Goal: Task Accomplishment & Management: Complete application form

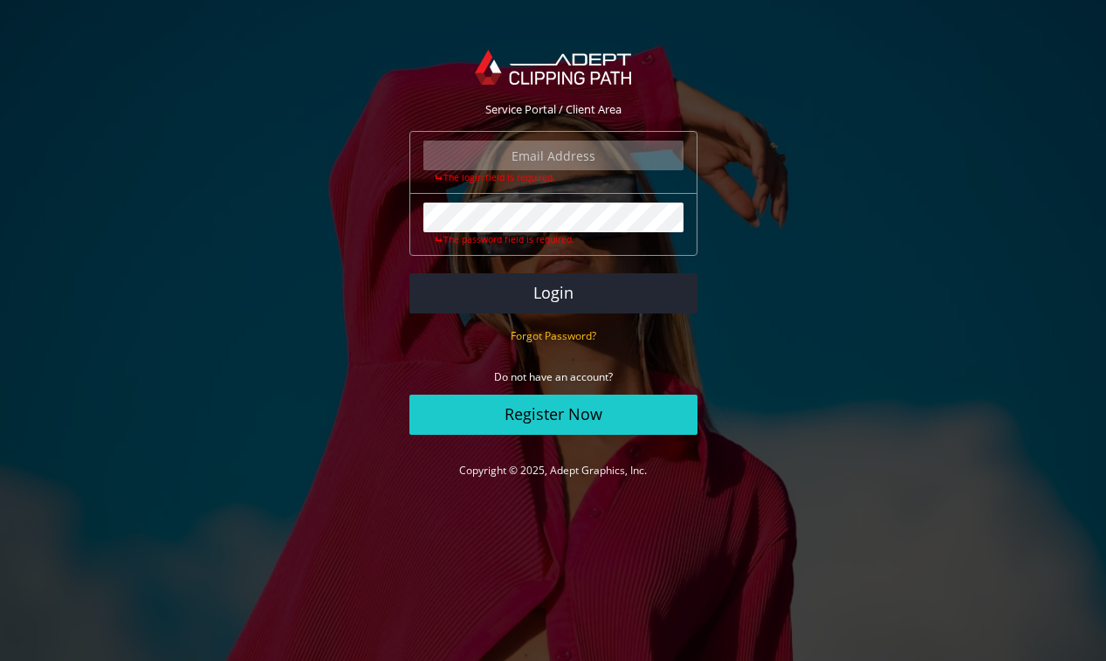
click at [572, 168] on input "email" at bounding box center [553, 156] width 260 height 30
type input "info@amadawear.com"
click at [409, 273] on button "Login" at bounding box center [553, 293] width 288 height 40
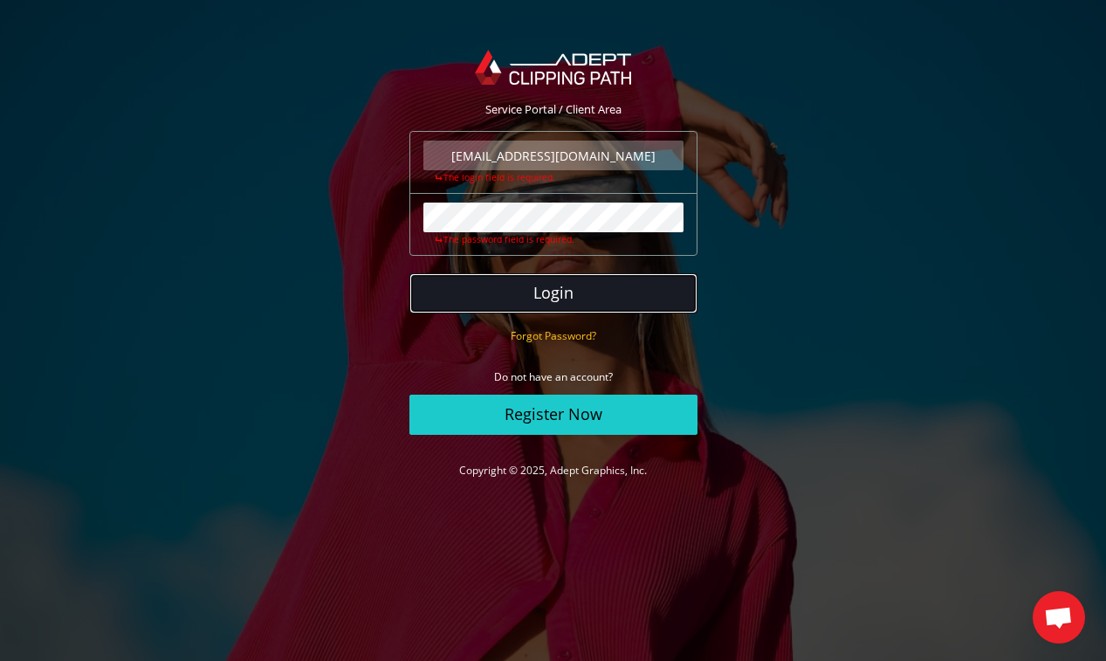
click at [575, 292] on button "Login" at bounding box center [553, 293] width 288 height 40
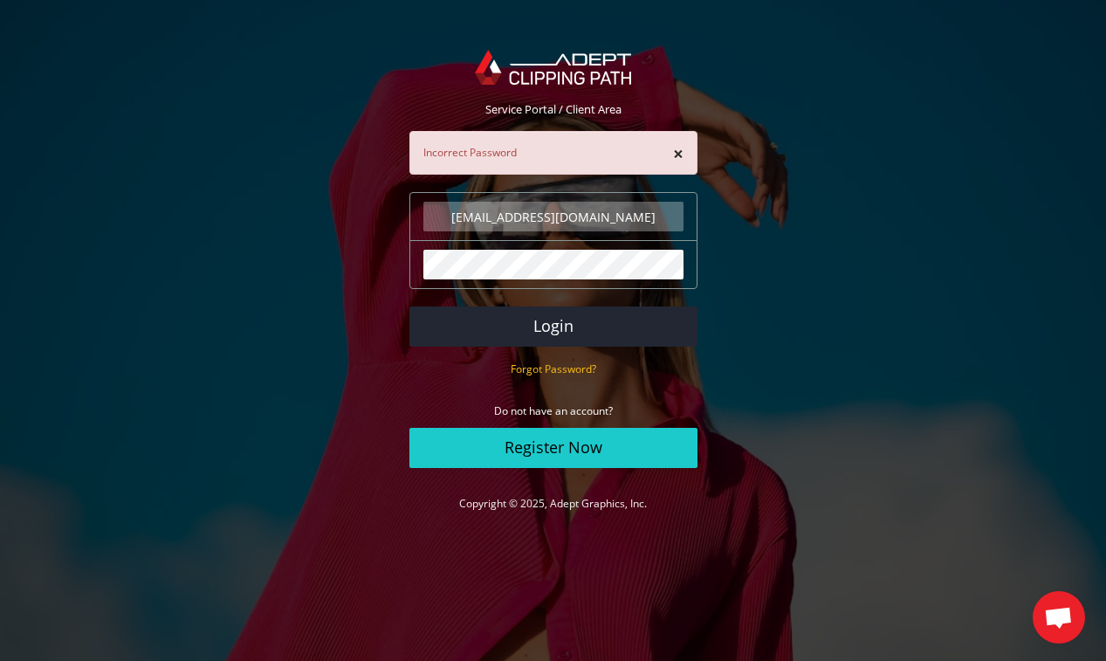
scroll to position [17, 0]
click at [677, 159] on button "×" at bounding box center [678, 154] width 10 height 18
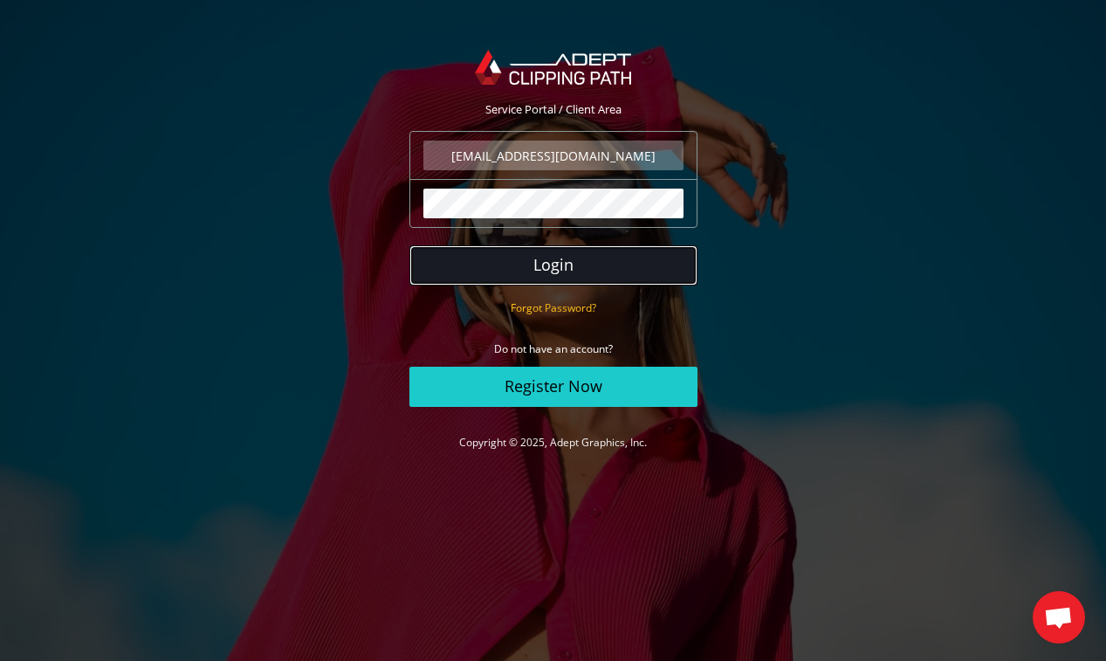
click at [543, 266] on button "Login" at bounding box center [553, 265] width 288 height 40
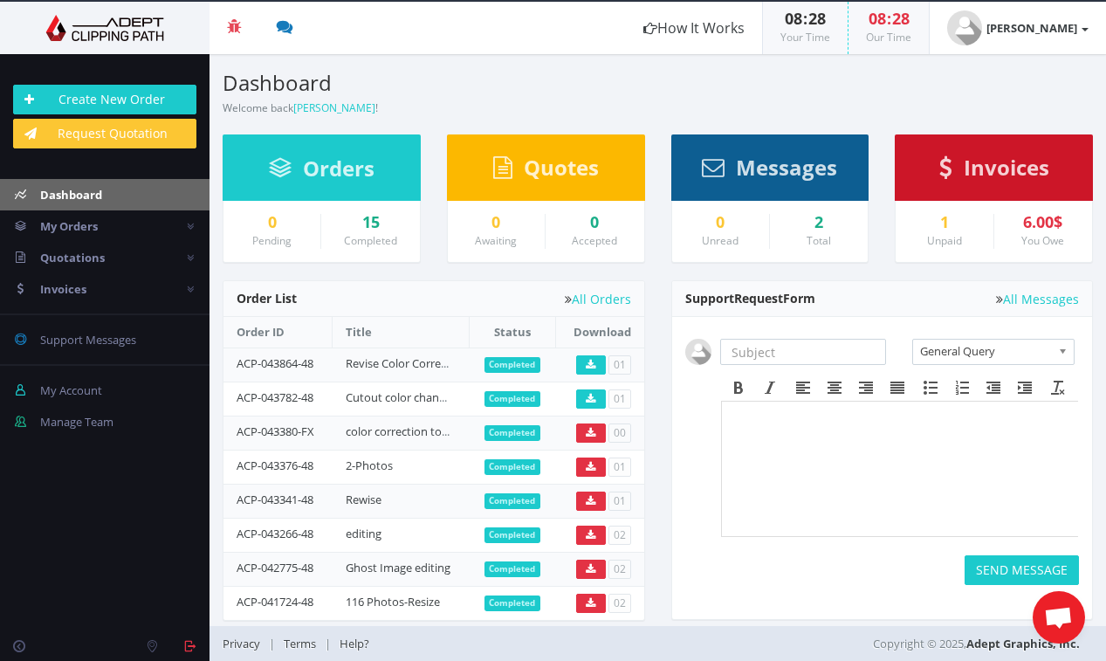
scroll to position [17, 0]
click at [114, 96] on link "Create New Order" at bounding box center [104, 100] width 183 height 30
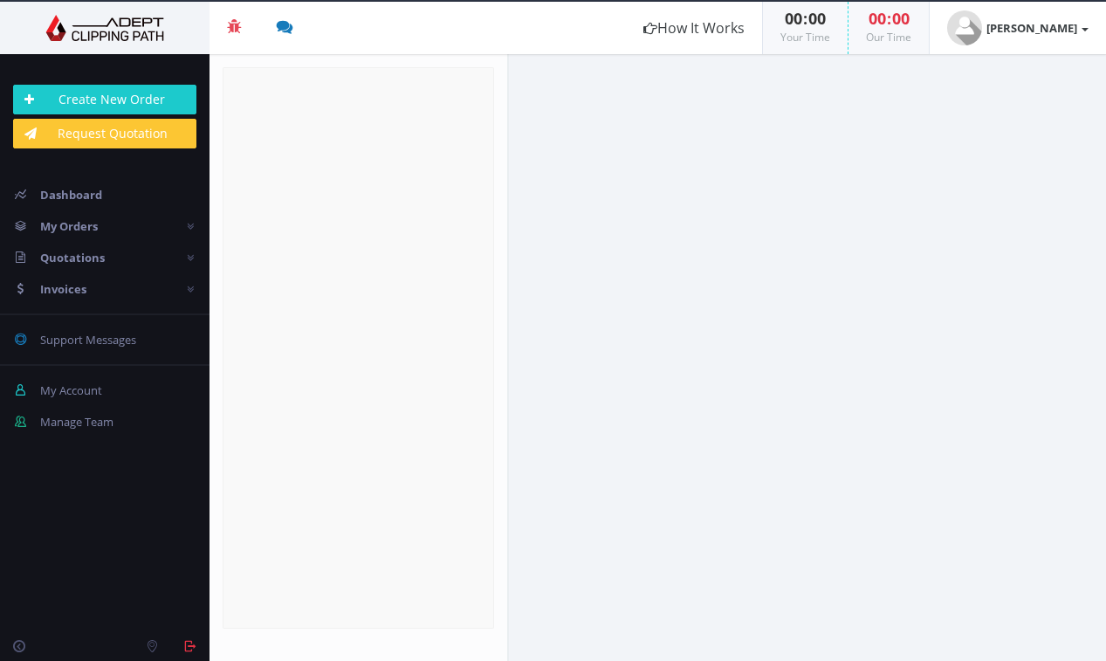
radio input "true"
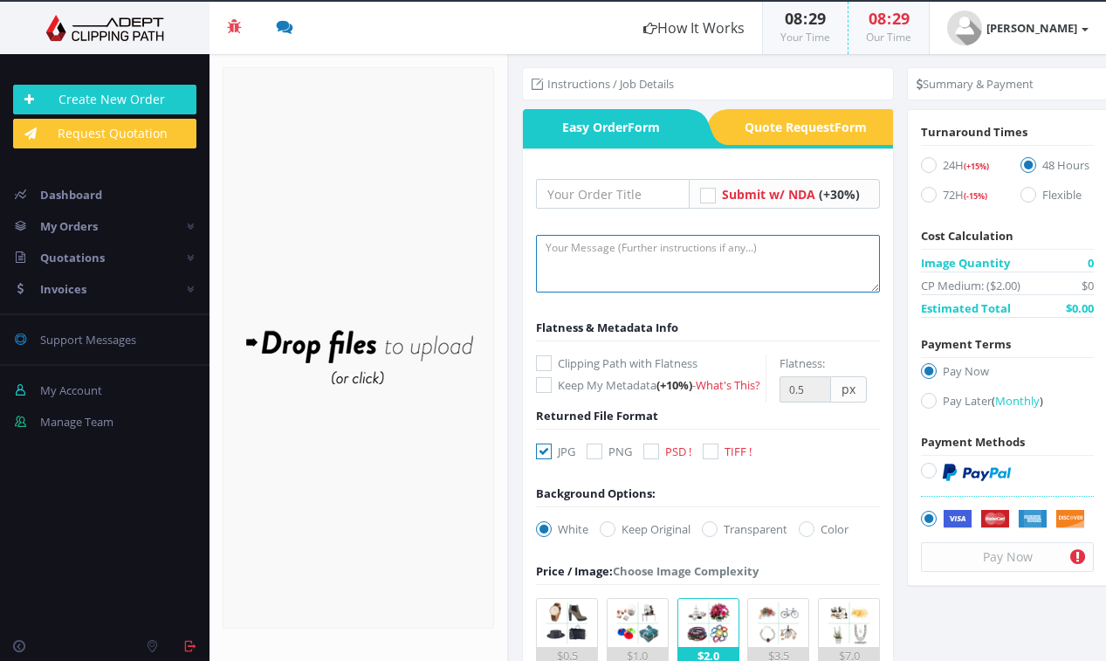
click at [588, 256] on textarea at bounding box center [708, 264] width 344 height 58
click at [547, 250] on textarea "Change the black Top color to NUDE color (see Leggings Reference)" at bounding box center [708, 264] width 344 height 58
click at [601, 272] on textarea "1. Change the black Top color to NUDE color (see Leggings Reference)" at bounding box center [708, 264] width 344 height 58
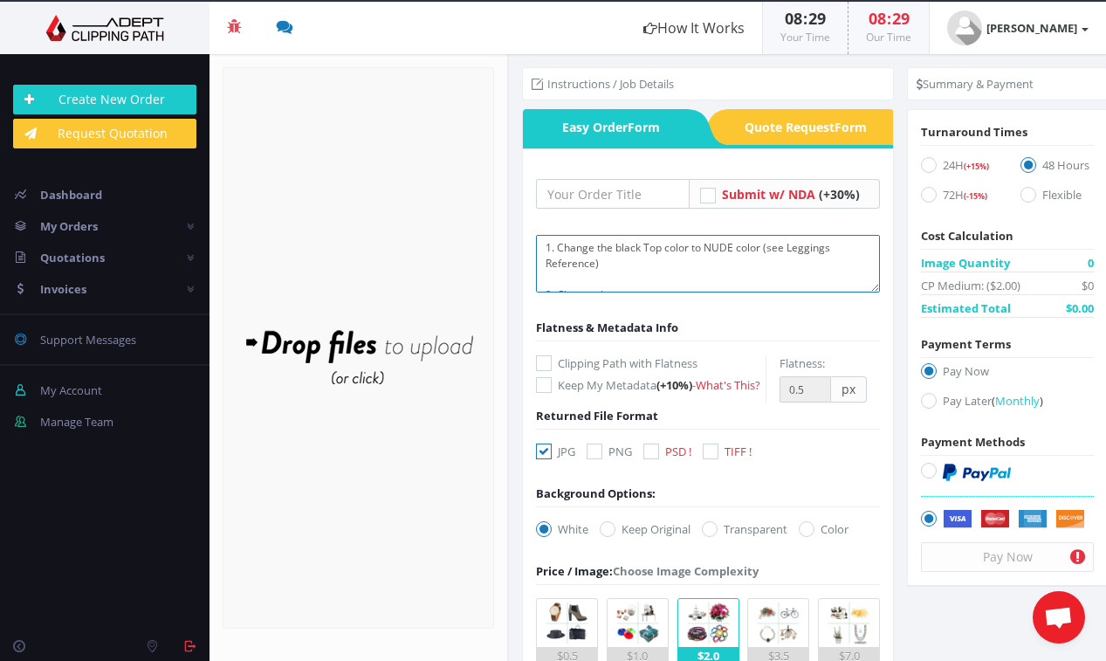
drag, startPoint x: 642, startPoint y: 249, endPoint x: 617, endPoint y: 249, distance: 24.4
click at [617, 249] on textarea "1. Change the black Top color to NUDE color (see Leggings Reference) 2. Change …" at bounding box center [708, 264] width 344 height 58
click at [628, 280] on textarea "1. Change the gren Top color to NUDE color (see Leggings Reference) 2. Change t…" at bounding box center [708, 264] width 344 height 58
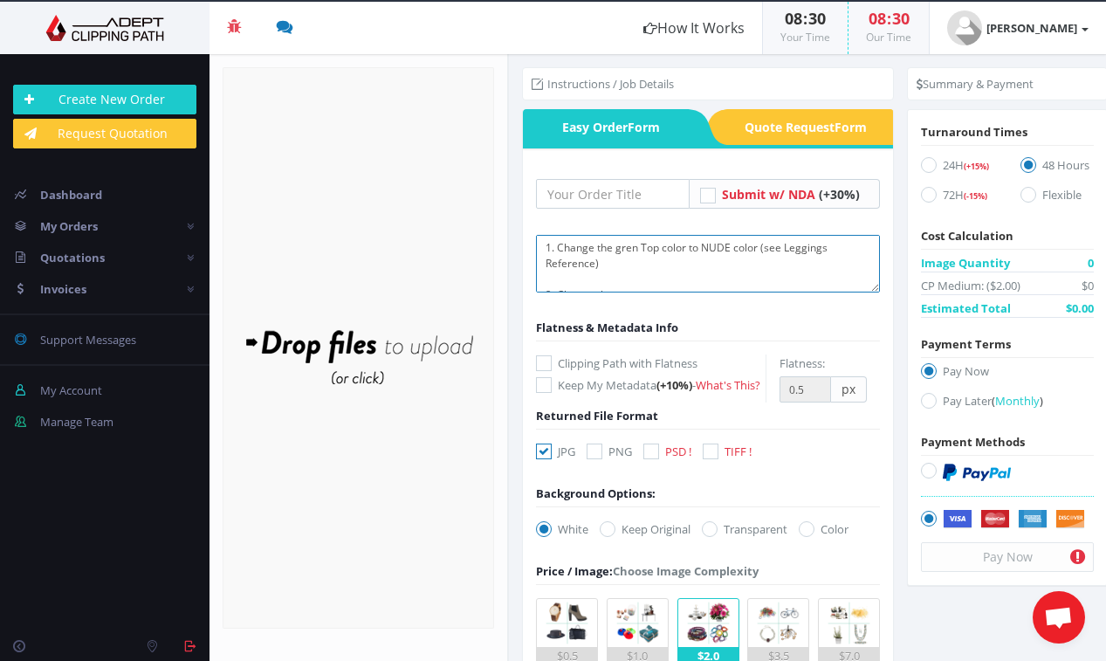
click at [629, 248] on textarea "1. Change the gren Top color to NUDE color (see Leggings Reference) 2. Change t…" at bounding box center [708, 264] width 344 height 58
click at [648, 250] on textarea "1. Change the green Top color to NUDE color (see Leggings Reference) 2. Change …" at bounding box center [708, 264] width 344 height 58
click at [707, 249] on textarea "1. Change the green Karolina Top color to NUDE color (see Leggings Reference) 2…" at bounding box center [708, 264] width 344 height 58
click at [647, 249] on textarea "1. Change the green Karolina Top" color to NUDE color (see Leggings Reference) …" at bounding box center [708, 264] width 344 height 58
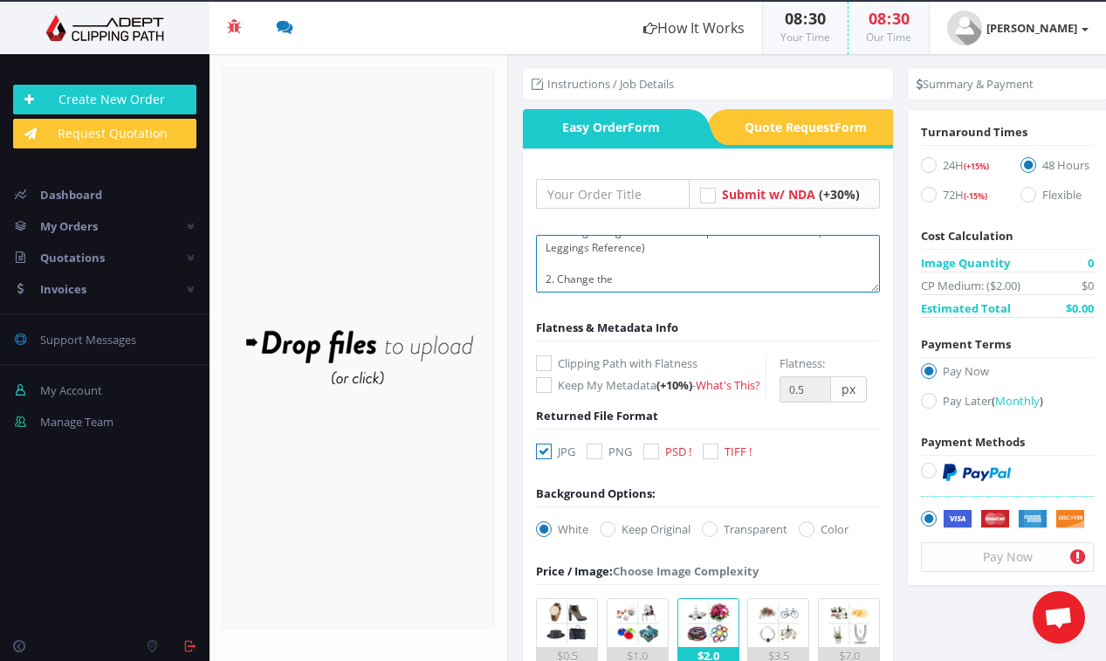
click at [641, 276] on textarea "1. Change the green "Karolina Top" color to NUDE color (see Leggings Reference)…" at bounding box center [708, 264] width 344 height 58
drag, startPoint x: 643, startPoint y: 251, endPoint x: 613, endPoint y: 251, distance: 30.6
click at [613, 251] on textarea "1. Change the green "Karolina Top" color to NUDE color (see Leggings Reference)…" at bounding box center [708, 264] width 344 height 58
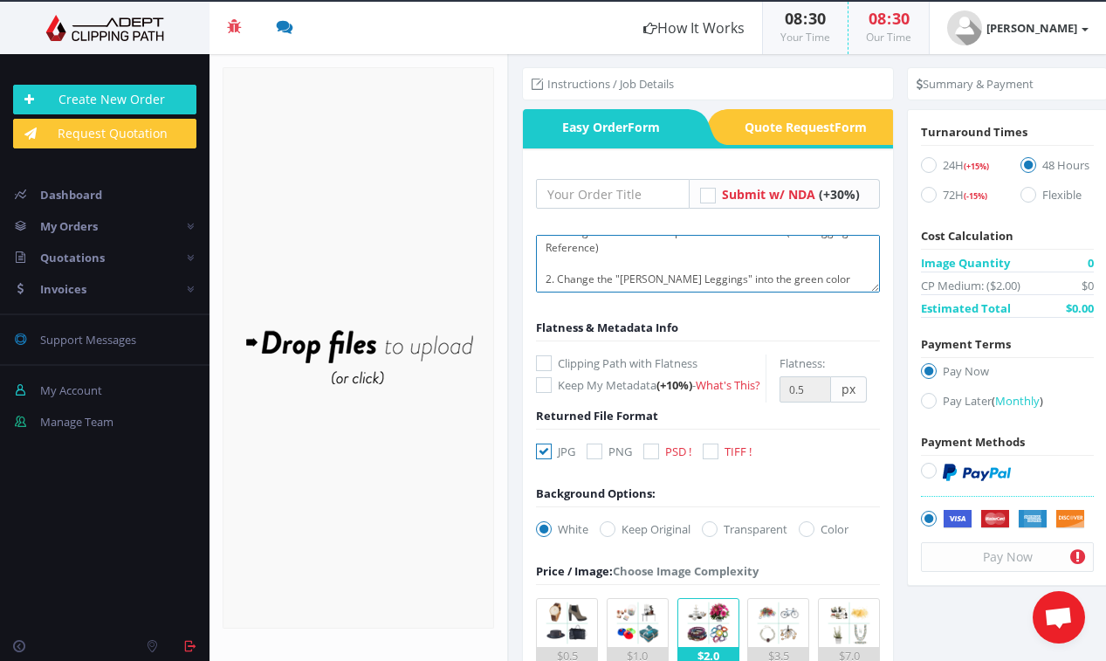
click at [825, 283] on textarea "1. Change the "Karolina Top" color to NUDE color (see Leggings Reference) 2. Ch…" at bounding box center [708, 264] width 344 height 58
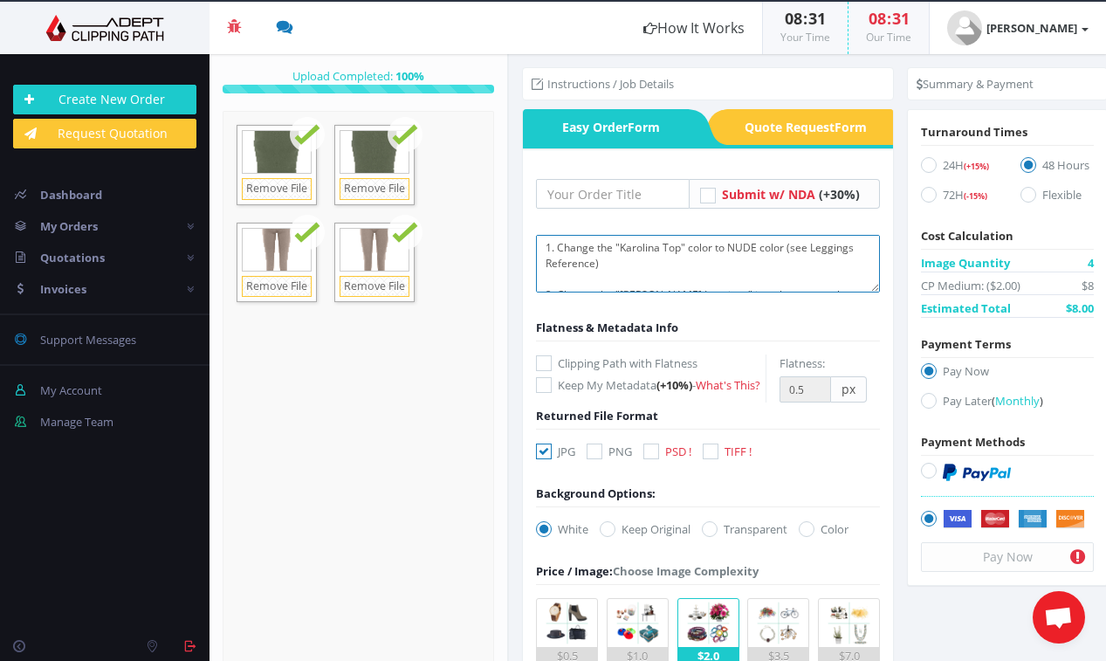
click at [632, 272] on textarea "1. Change the "Karolina Top" color to NUDE color (see Leggings Reference) 2. Ch…" at bounding box center [708, 264] width 344 height 58
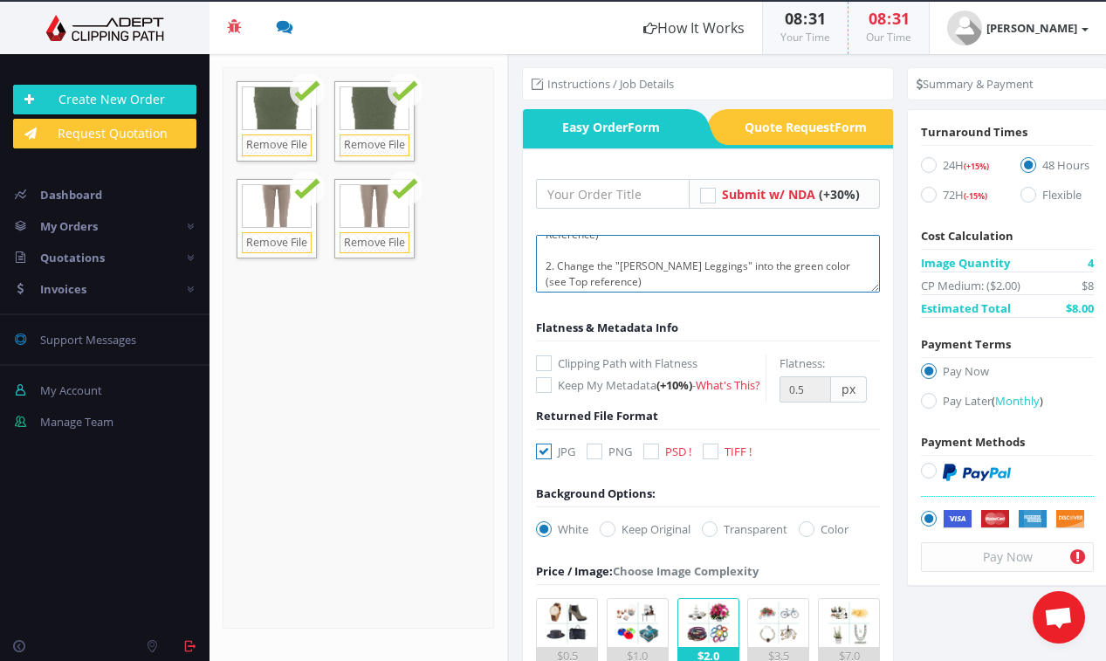
scroll to position [31, 0]
click at [703, 265] on textarea "1. Change the "Karolina Top" color to NUDE color (see Leggings Reference) 2. Ch…" at bounding box center [708, 264] width 344 height 58
drag, startPoint x: 790, startPoint y: 263, endPoint x: 753, endPoint y: 264, distance: 37.6
click at [753, 264] on textarea "1. Change the "Karolina Top" color to NUDE color (see Leggings Reference) 2. Ch…" at bounding box center [708, 264] width 344 height 58
drag, startPoint x: 782, startPoint y: 265, endPoint x: 757, endPoint y: 265, distance: 25.3
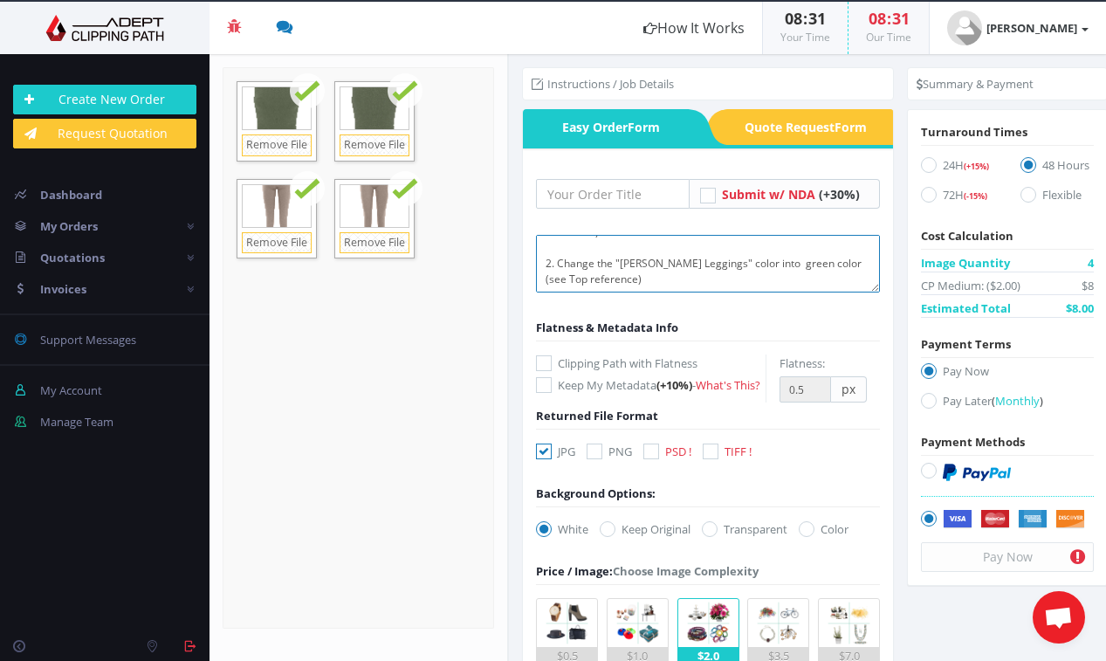
click at [757, 265] on textarea "1. Change the "Karolina Top" color to NUDE color (see Leggings Reference) 2. Ch…" at bounding box center [708, 264] width 344 height 58
click at [719, 280] on textarea "1. Change the "Karolina Top" color to NUDE color (see Leggings Reference) 2. Ch…" at bounding box center [708, 264] width 344 height 58
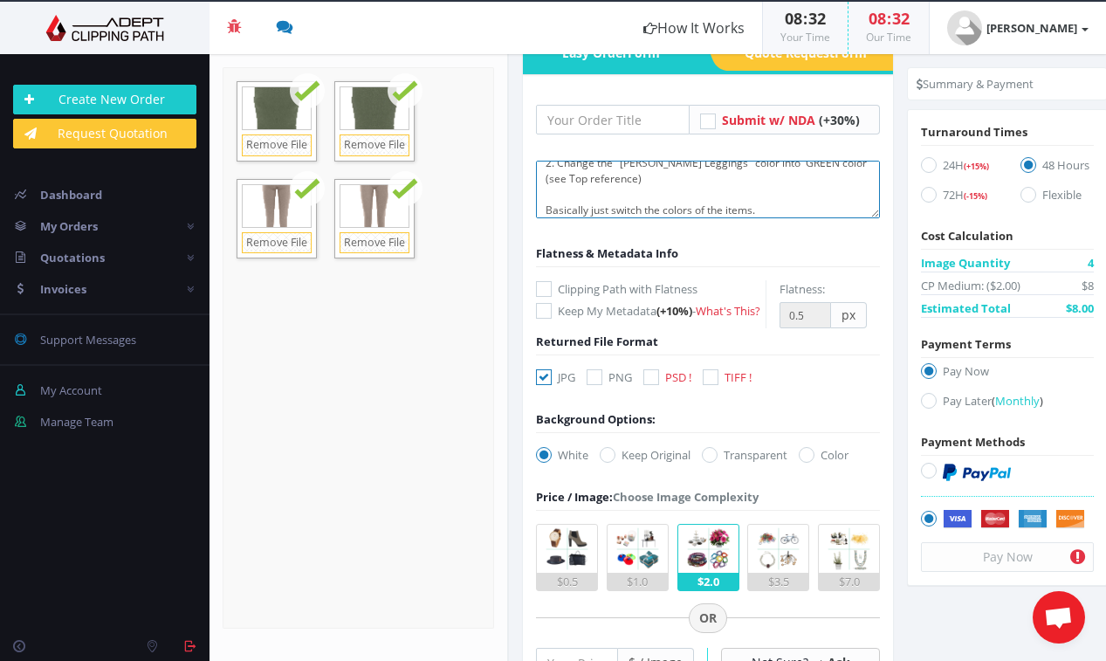
scroll to position [104, 0]
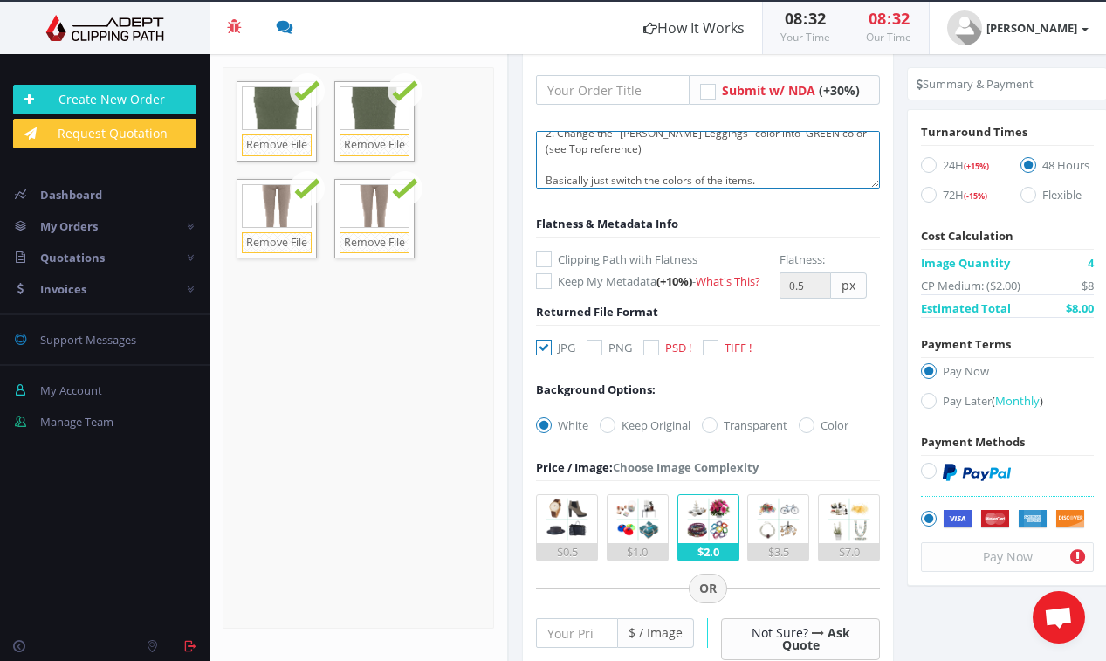
type textarea "1. Change the "Karolina Top" color to NUDE color (see Leggings Reference) 2. Ch…"
click at [595, 89] on input "text" at bounding box center [613, 90] width 154 height 30
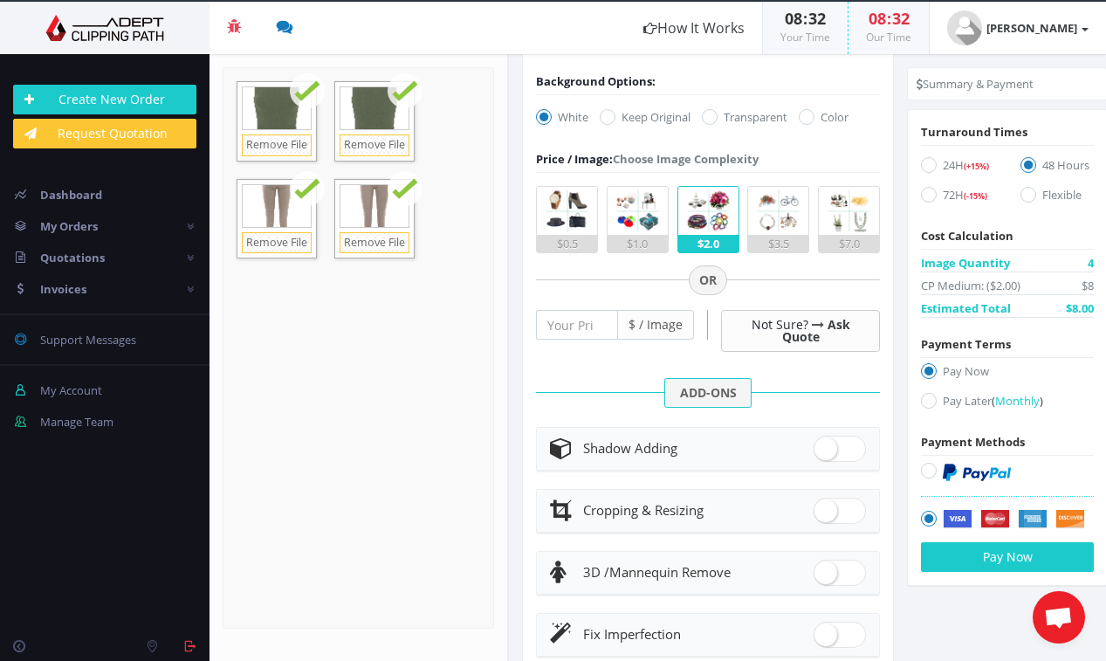
scroll to position [453, 0]
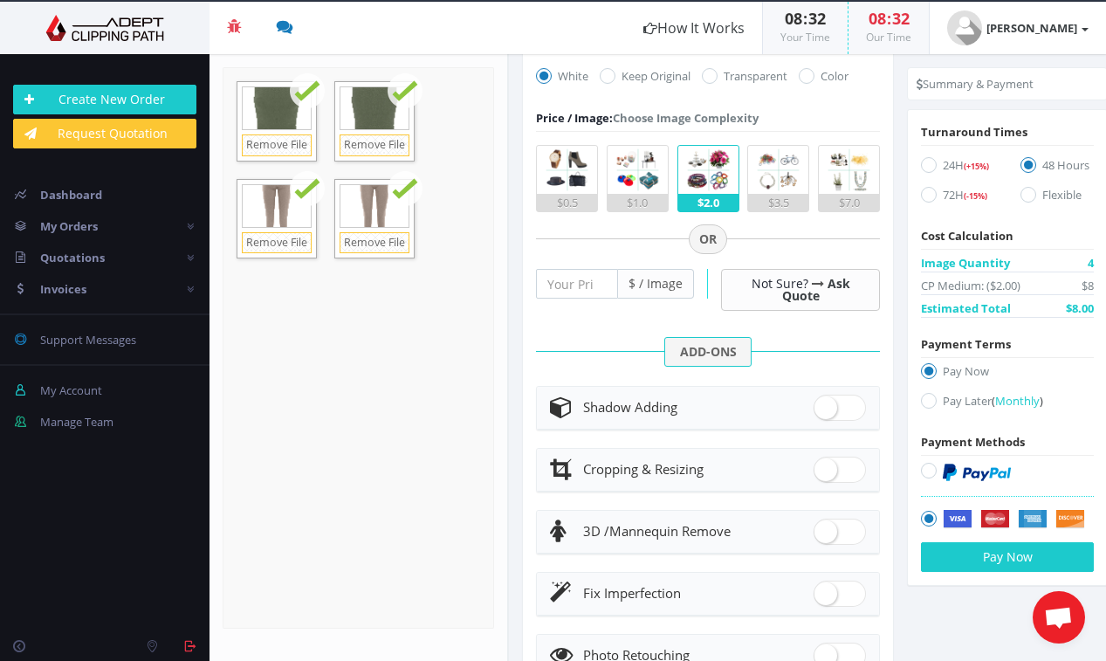
type input "Color swap"
click at [568, 299] on input "number" at bounding box center [577, 284] width 82 height 30
type input "0.5"
click at [599, 334] on div at bounding box center [708, 295] width 344 height 78
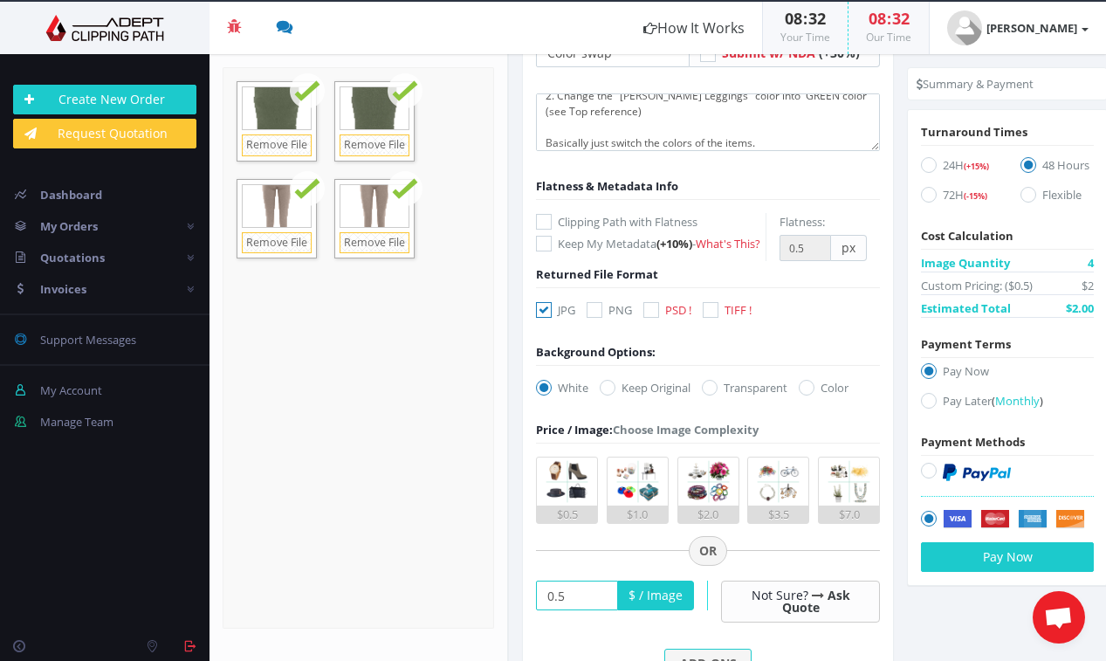
scroll to position [0, 0]
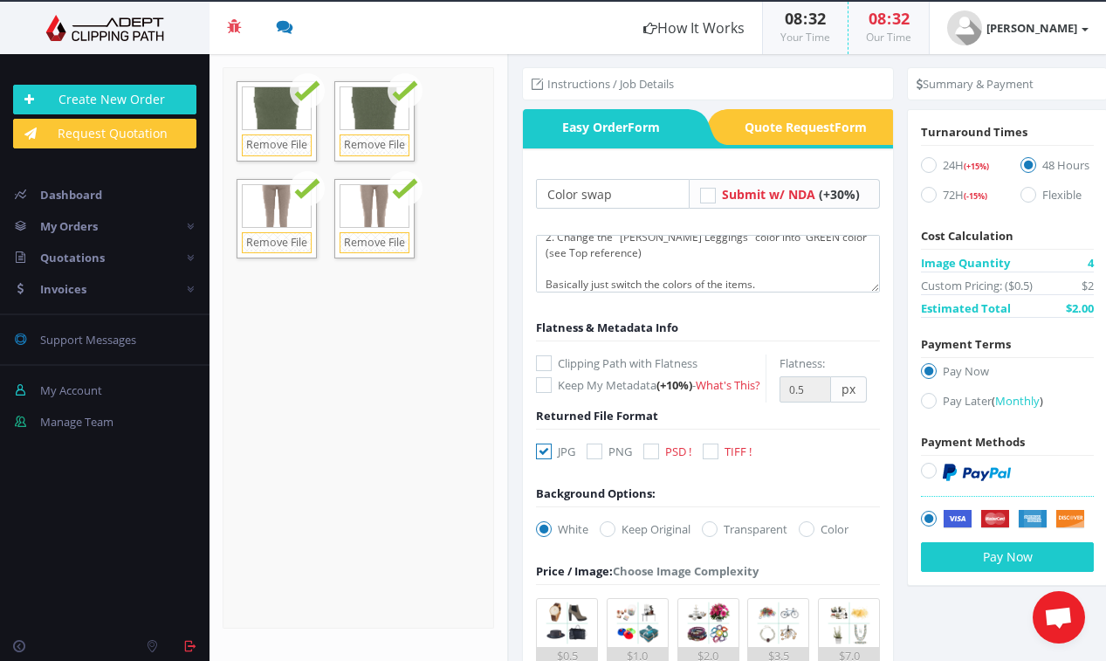
click at [929, 169] on input "24H (+15%)" at bounding box center [930, 165] width 11 height 11
radio input "true"
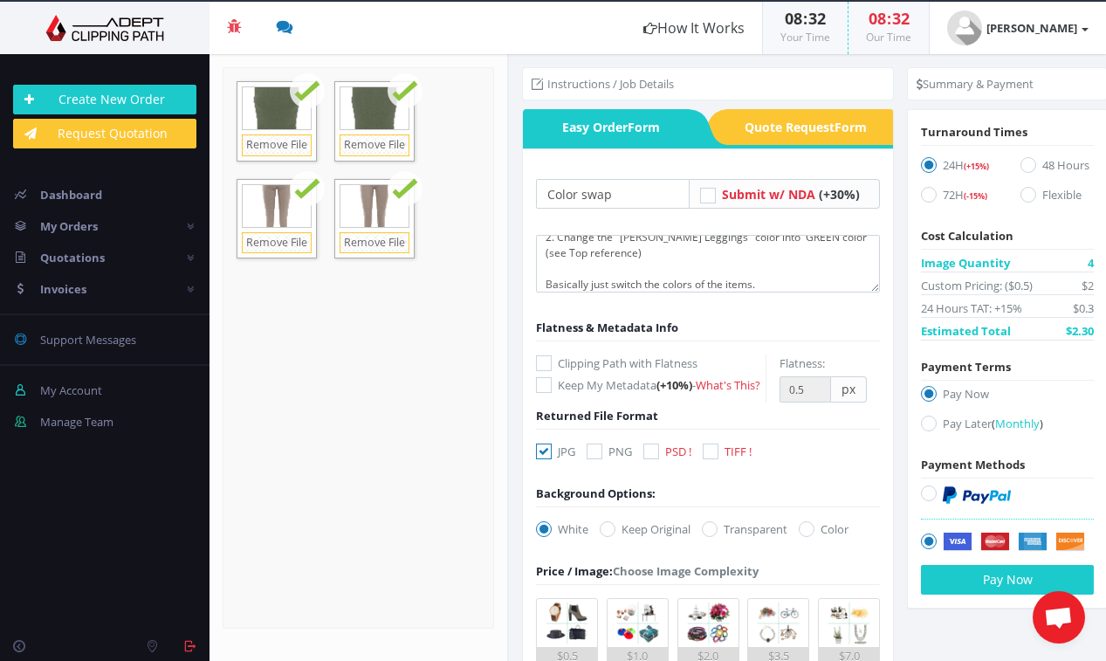
click at [972, 425] on label "Pay Later ( Monthly )" at bounding box center [1007, 427] width 173 height 24
click at [937, 425] on input "Pay Later ( Monthly )" at bounding box center [930, 423] width 11 height 11
radio input "true"
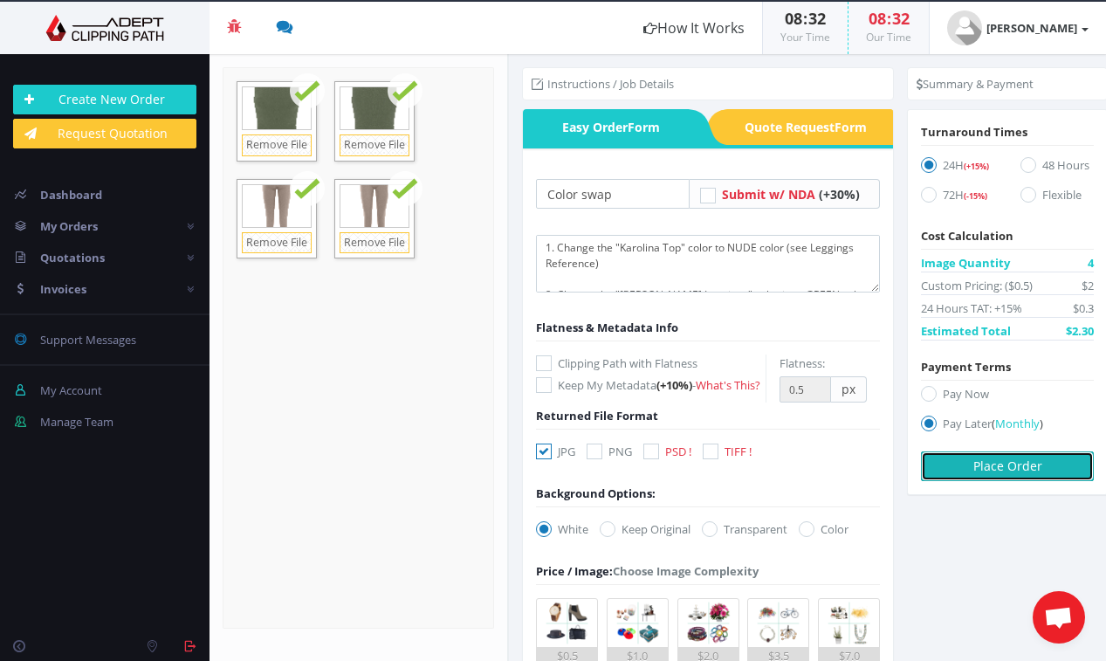
click at [976, 464] on button "Place Order" at bounding box center [1007, 466] width 173 height 30
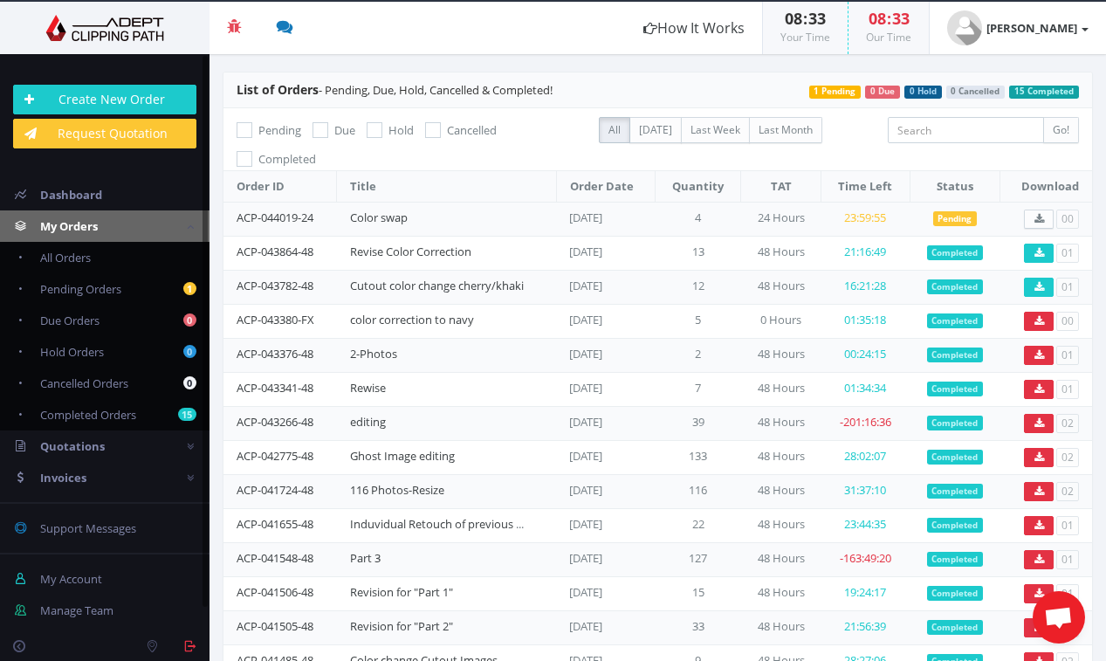
scroll to position [17, 0]
